Goal: Information Seeking & Learning: Learn about a topic

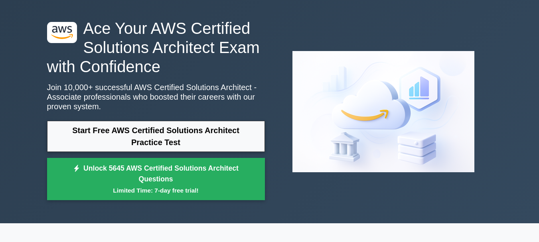
scroll to position [40, 0]
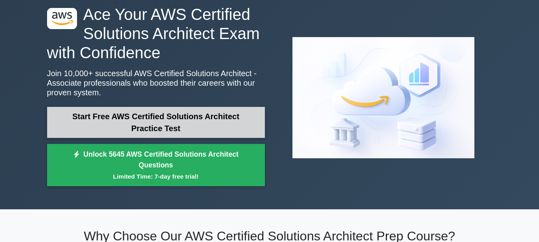
click at [224, 114] on link "Start Free AWS Certified Solutions Architect Practice Test" at bounding box center [156, 122] width 218 height 31
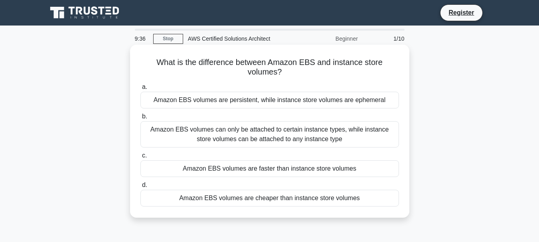
click at [299, 197] on div "Amazon EBS volumes are cheaper than instance store volumes" at bounding box center [269, 198] width 258 height 17
click at [140, 188] on input "d. Amazon EBS volumes are cheaper than instance store volumes" at bounding box center [140, 185] width 0 height 5
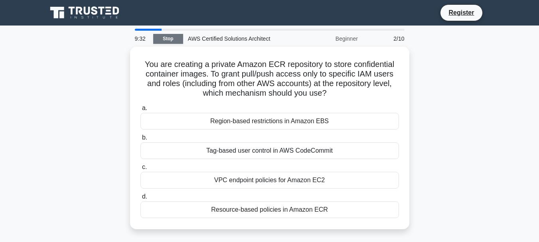
click at [172, 38] on link "Stop" at bounding box center [168, 39] width 30 height 10
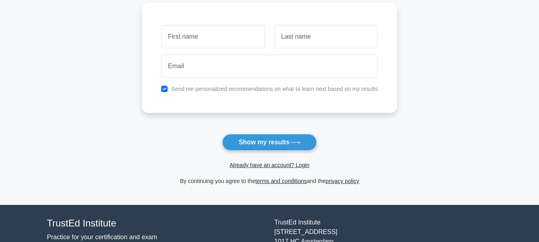
scroll to position [120, 0]
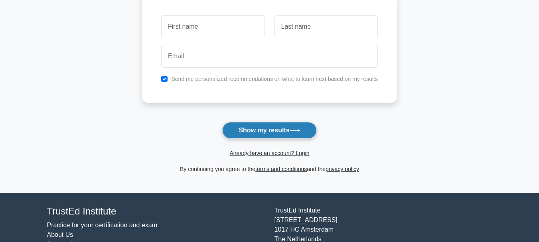
click at [238, 128] on button "Show my results" at bounding box center [269, 130] width 94 height 17
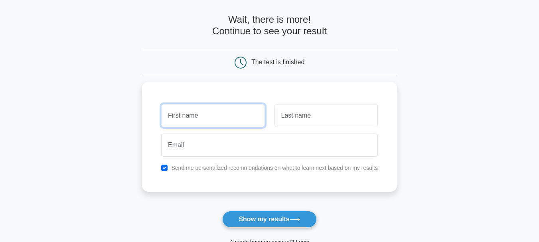
scroll to position [0, 0]
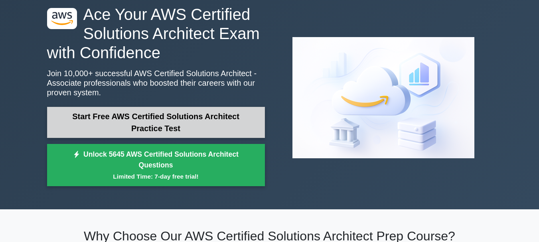
click at [147, 116] on link "Start Free AWS Certified Solutions Architect Practice Test" at bounding box center [156, 122] width 218 height 31
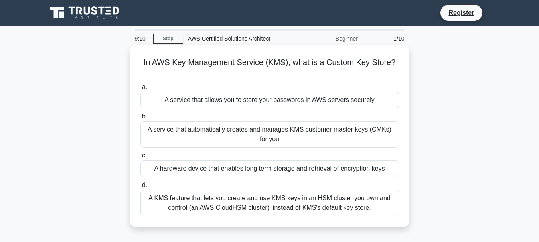
click at [312, 208] on div "A KMS feature that lets you create and use KMS keys in an HSM cluster you own a…" at bounding box center [269, 203] width 258 height 26
click at [140, 188] on input "d. A KMS feature that lets you create and use KMS keys in an HSM cluster you ow…" at bounding box center [140, 185] width 0 height 5
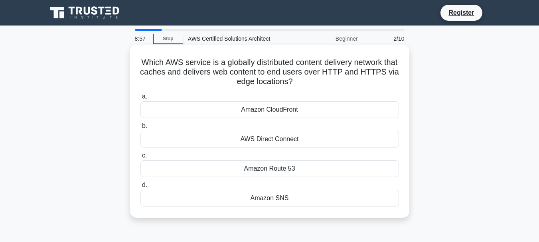
click at [289, 111] on div "Amazon CloudFront" at bounding box center [269, 109] width 258 height 17
click at [140, 99] on input "a. Amazon CloudFront" at bounding box center [140, 96] width 0 height 5
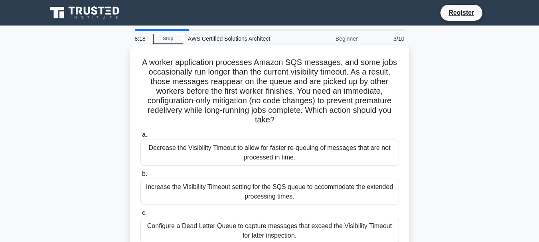
click at [285, 195] on div "Increase the Visibility Timeout setting for the SQS queue to accommodate the ex…" at bounding box center [269, 192] width 258 height 26
click at [140, 177] on input "b. Increase the Visibility Timeout setting for the SQS queue to accommodate the…" at bounding box center [140, 173] width 0 height 5
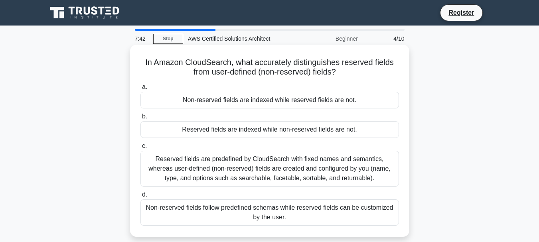
click at [211, 124] on div "Reserved fields are indexed while non-reserved fields are not." at bounding box center [269, 129] width 258 height 17
click at [140, 119] on input "b. Reserved fields are indexed while non-reserved fields are not." at bounding box center [140, 116] width 0 height 5
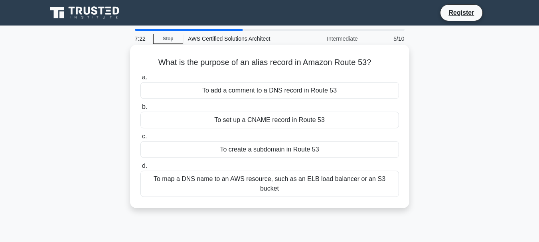
click at [213, 182] on div "To map a DNS name to an AWS resource, such as an ELB load balancer or an S3 buc…" at bounding box center [269, 184] width 258 height 26
click at [140, 169] on input "d. To map a DNS name to an AWS resource, such as an ELB load balancer or an S3 …" at bounding box center [140, 165] width 0 height 5
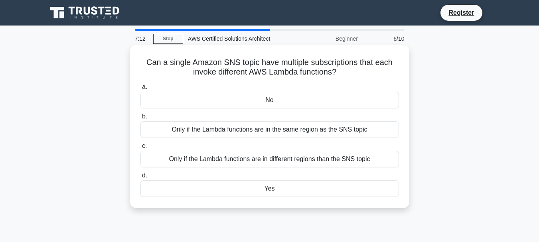
click at [246, 189] on div "Yes" at bounding box center [269, 188] width 258 height 17
click at [140, 178] on input "d. Yes" at bounding box center [140, 175] width 0 height 5
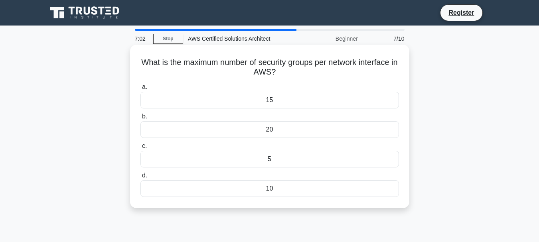
click at [278, 102] on div "15" at bounding box center [269, 100] width 258 height 17
click at [140, 90] on input "a. 15" at bounding box center [140, 87] width 0 height 5
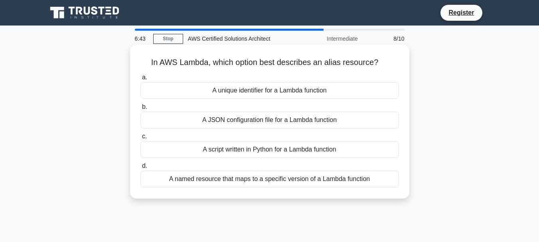
click at [283, 89] on div "A unique identifier for a Lambda function" at bounding box center [269, 90] width 258 height 17
click at [140, 80] on input "a. A unique identifier for a Lambda function" at bounding box center [140, 77] width 0 height 5
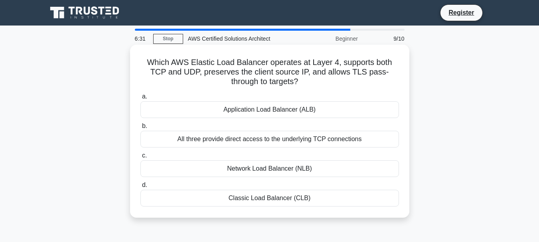
click at [271, 169] on div "Network Load Balancer (NLB)" at bounding box center [269, 168] width 258 height 17
click at [140, 158] on input "c. Network Load Balancer (NLB)" at bounding box center [140, 155] width 0 height 5
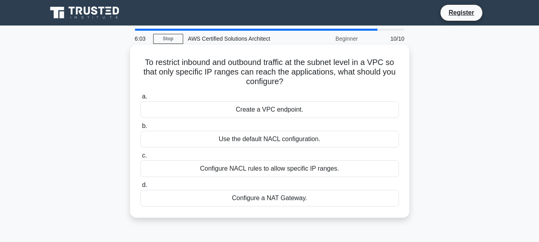
click at [319, 168] on div "Configure NACL rules to allow specific IP ranges." at bounding box center [269, 168] width 258 height 17
click at [140, 158] on input "c. Configure NACL rules to allow specific IP ranges." at bounding box center [140, 155] width 0 height 5
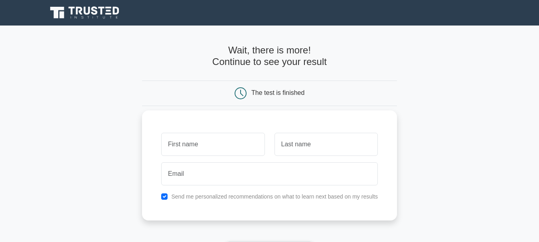
drag, startPoint x: 210, startPoint y: 146, endPoint x: 210, endPoint y: 140, distance: 6.8
click at [210, 140] on input "text" at bounding box center [212, 144] width 103 height 23
type input "Raju"
type input "Prasad"
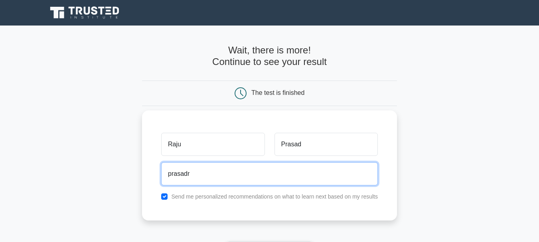
type input "prasadra"
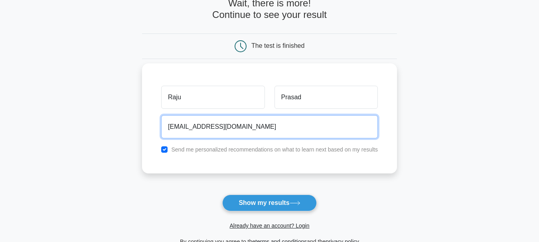
scroll to position [159, 0]
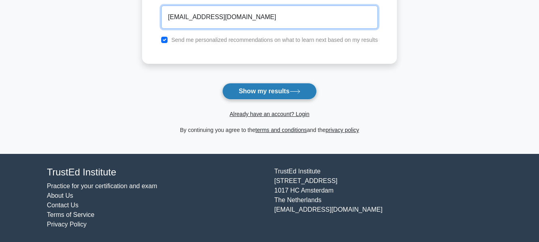
type input "mail2prasadraju@gmail.com"
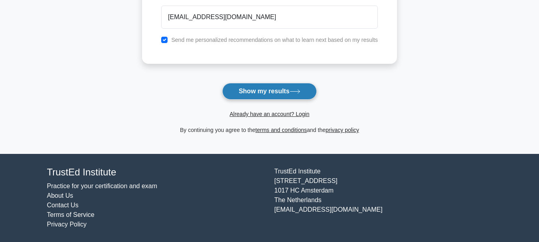
click at [271, 90] on button "Show my results" at bounding box center [269, 91] width 94 height 17
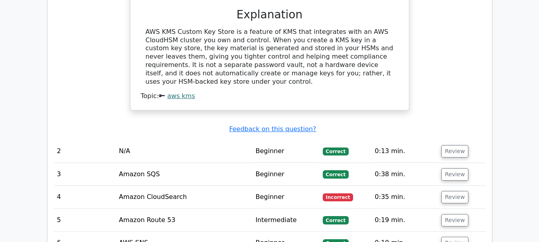
scroll to position [917, 0]
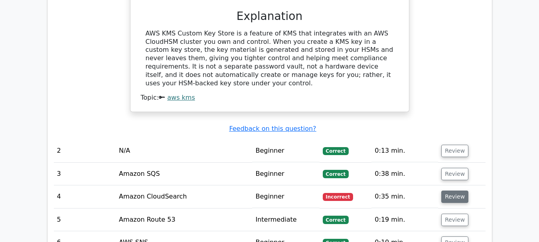
click at [445, 191] on button "Review" at bounding box center [454, 197] width 27 height 12
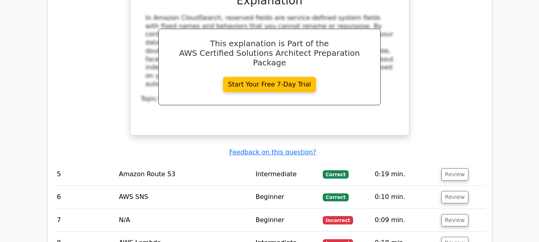
scroll to position [1355, 0]
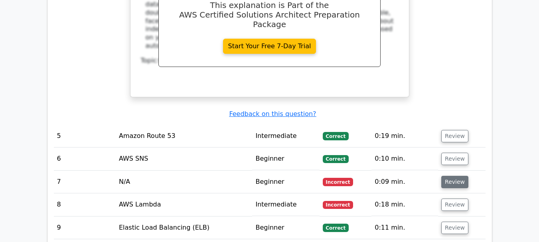
click at [445, 176] on button "Review" at bounding box center [454, 182] width 27 height 12
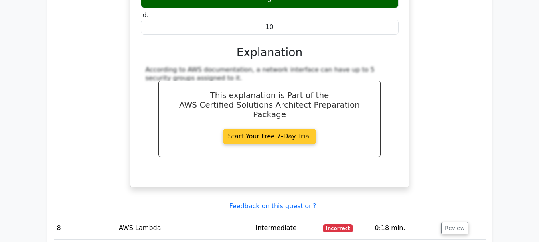
scroll to position [1674, 0]
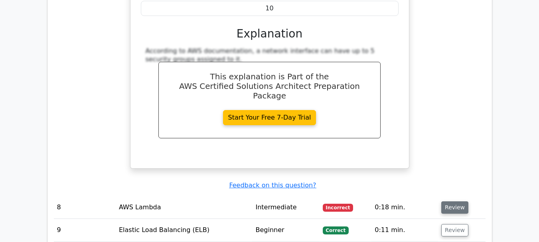
click at [457, 201] on button "Review" at bounding box center [454, 207] width 27 height 12
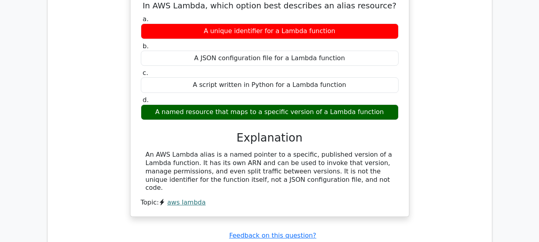
scroll to position [1993, 0]
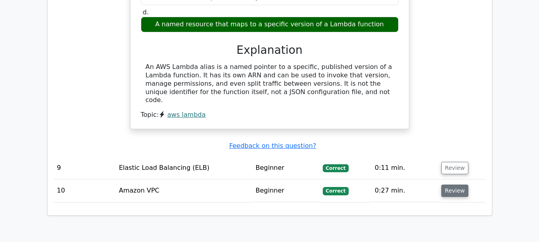
click at [452, 185] on button "Review" at bounding box center [454, 191] width 27 height 12
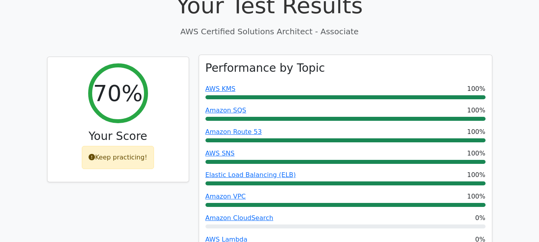
scroll to position [279, 0]
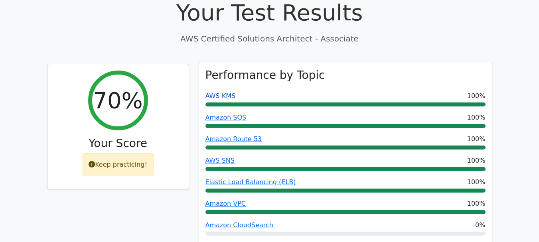
click at [227, 92] on link "AWS KMS" at bounding box center [220, 96] width 30 height 8
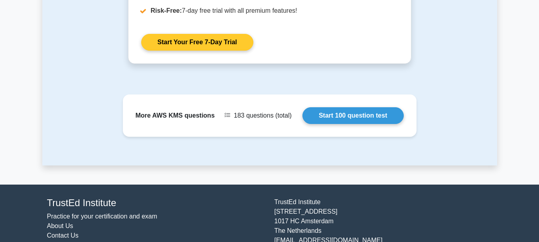
scroll to position [923, 0]
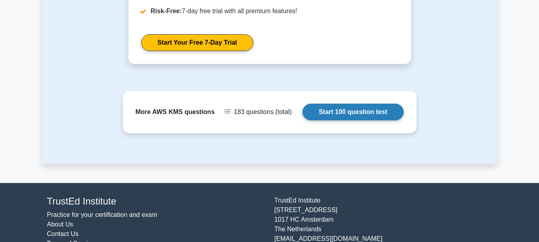
click at [302, 104] on link "Start 100 question test" at bounding box center [352, 112] width 101 height 17
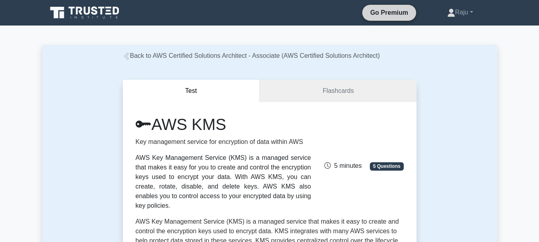
click at [389, 11] on link "Go Premium" at bounding box center [388, 13] width 47 height 10
